Goal: Information Seeking & Learning: Check status

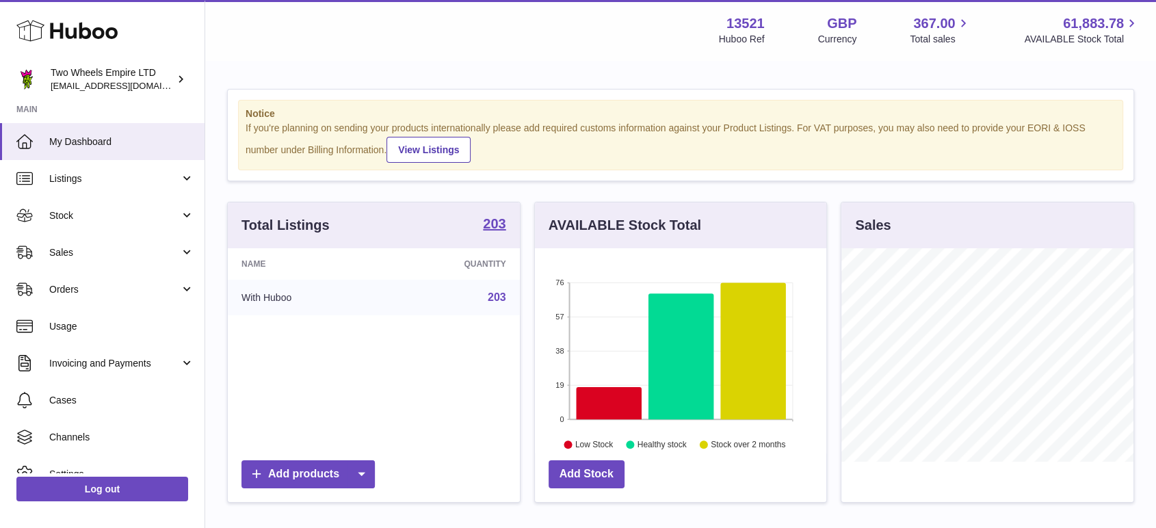
scroll to position [213, 291]
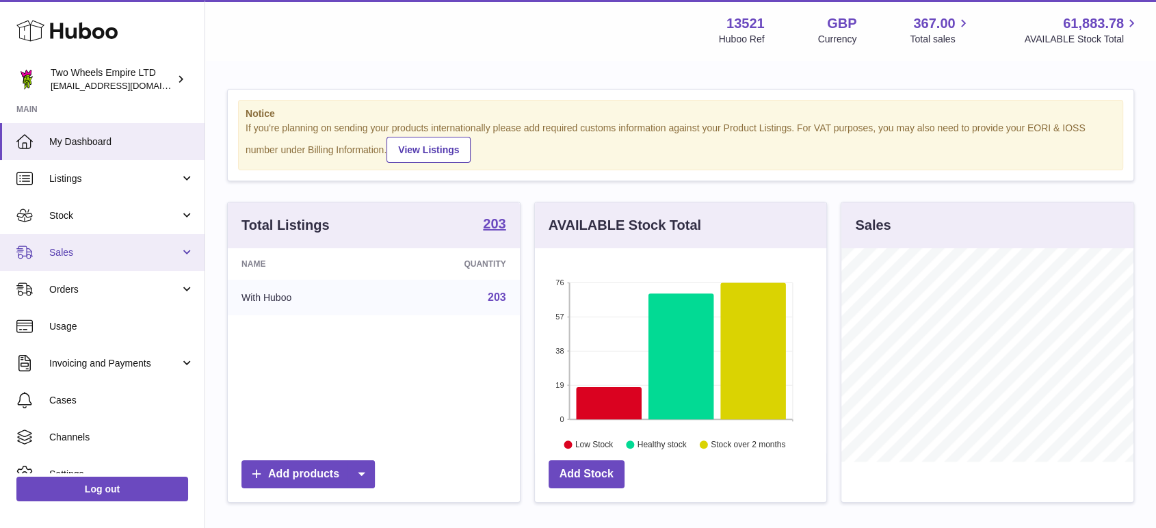
click at [67, 250] on span "Sales" at bounding box center [114, 252] width 131 height 13
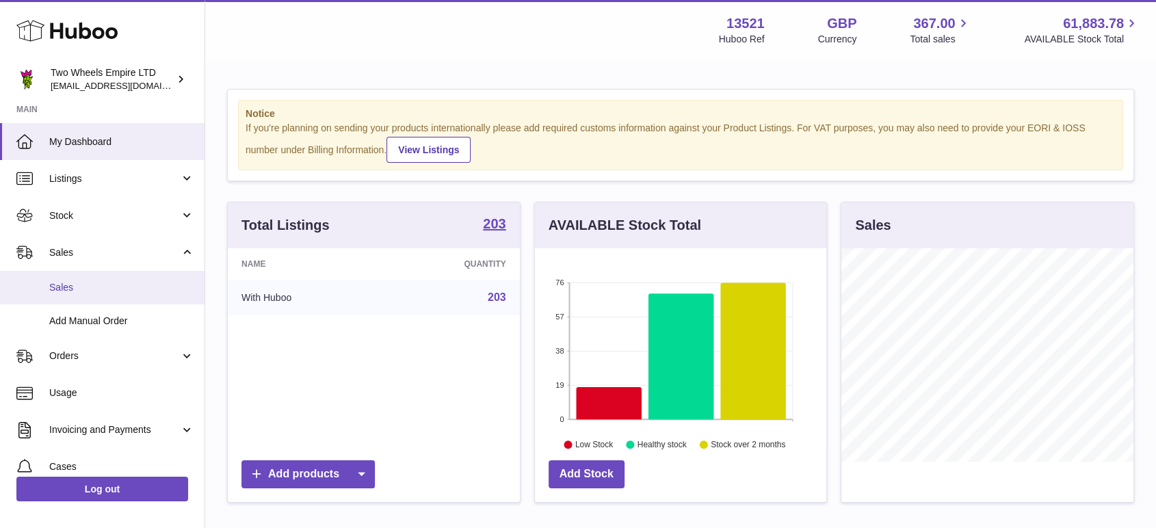
click at [82, 282] on span "Sales" at bounding box center [121, 287] width 145 height 13
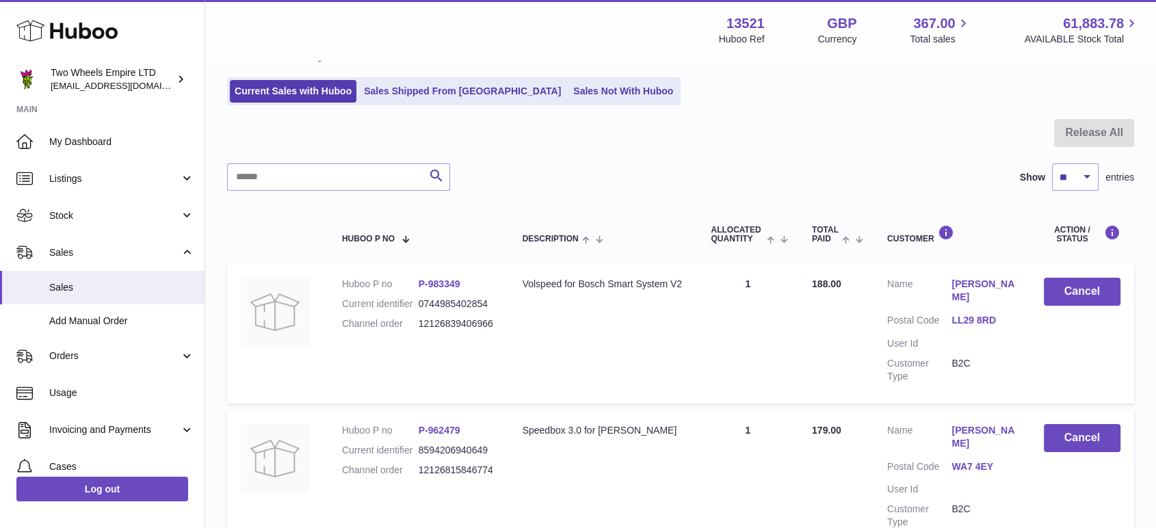
scroll to position [49, 0]
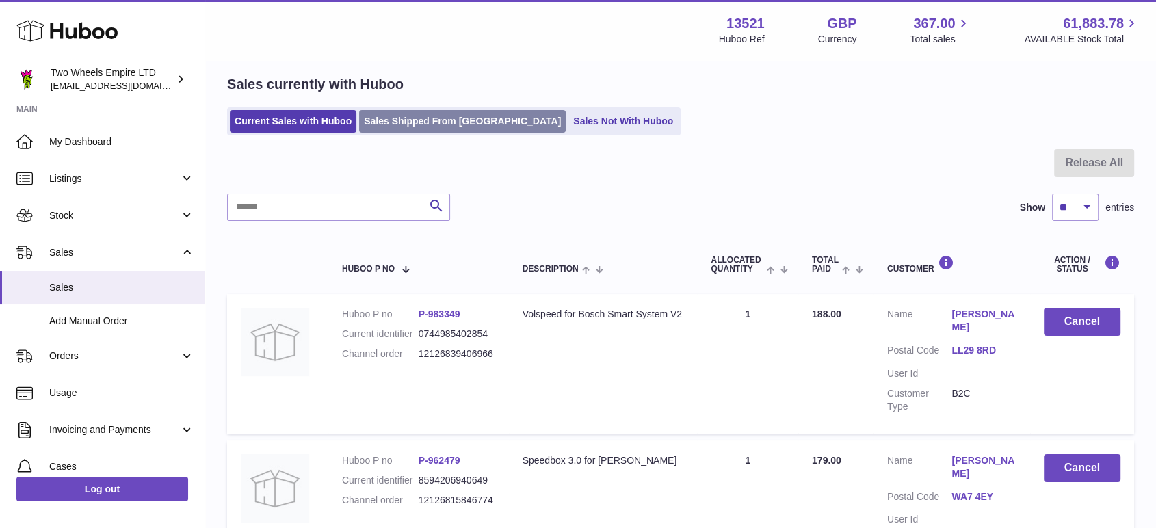
click at [376, 115] on link "Sales Shipped From [GEOGRAPHIC_DATA]" at bounding box center [462, 121] width 207 height 23
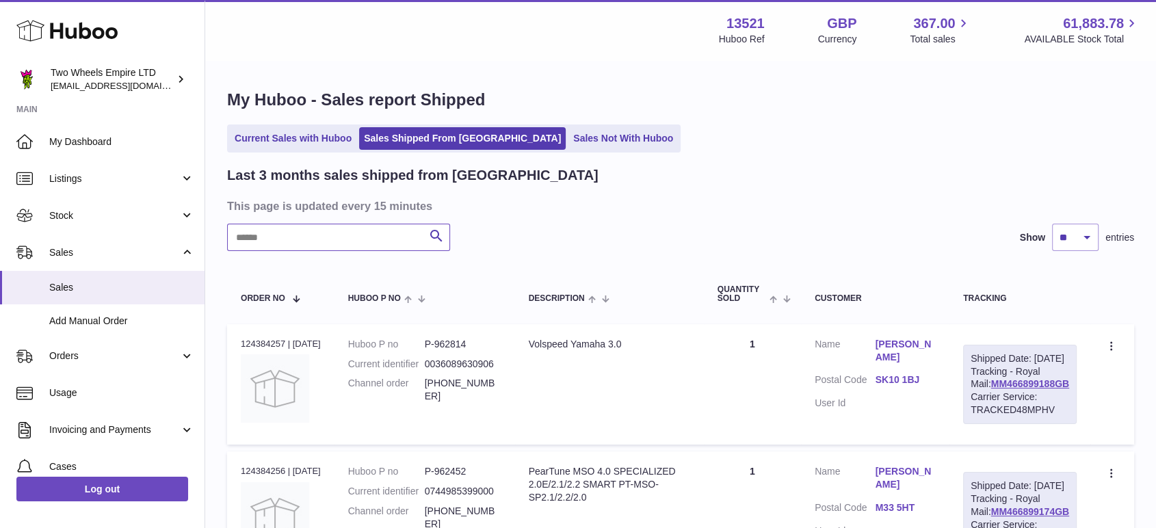
click at [339, 239] on input "text" at bounding box center [338, 237] width 223 height 27
type input "******"
